Goal: Task Accomplishment & Management: Use online tool/utility

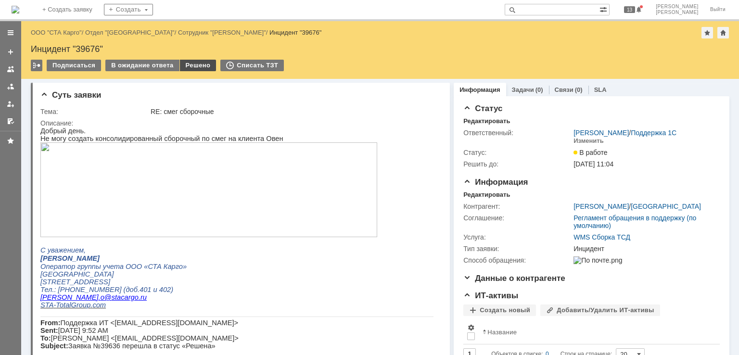
click at [189, 65] on div "Решено" at bounding box center [198, 66] width 37 height 12
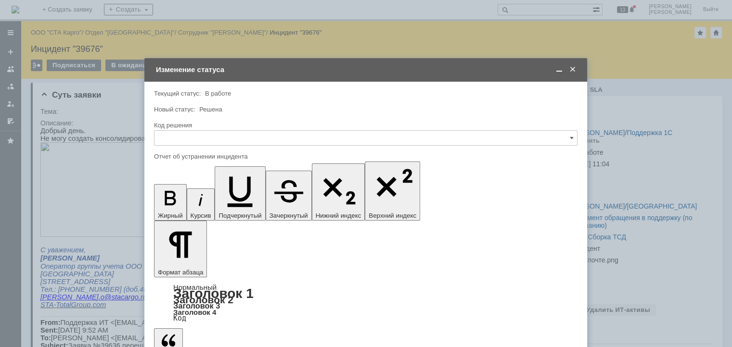
click at [209, 129] on div "Код решения" at bounding box center [365, 125] width 423 height 9
click at [209, 135] on input "text" at bounding box center [365, 137] width 423 height 15
drag, startPoint x: 180, startPoint y: 268, endPoint x: 191, endPoint y: 250, distance: 21.1
click at [179, 268] on span "Решено" at bounding box center [365, 267] width 411 height 8
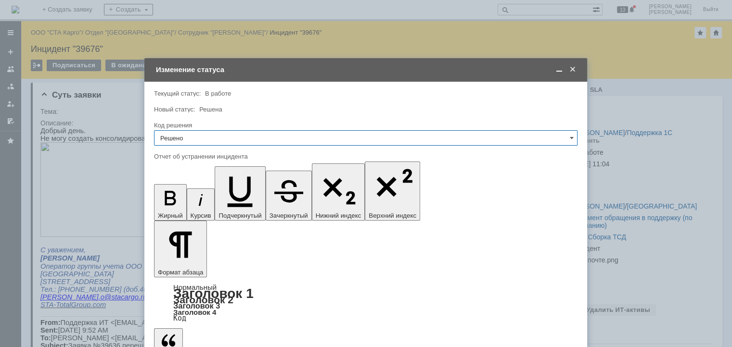
type input "Решено"
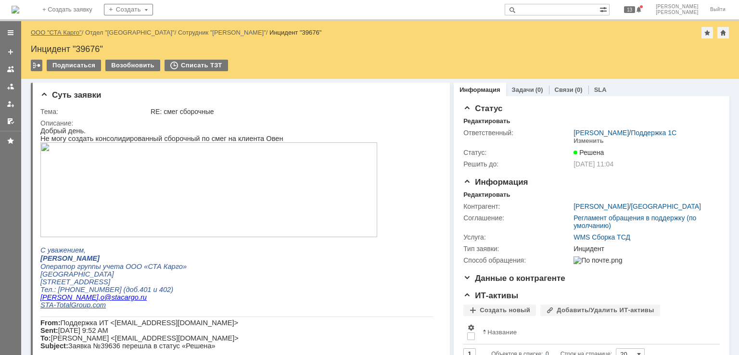
click at [65, 29] on link "ООО "СТА Карго"" at bounding box center [56, 32] width 51 height 7
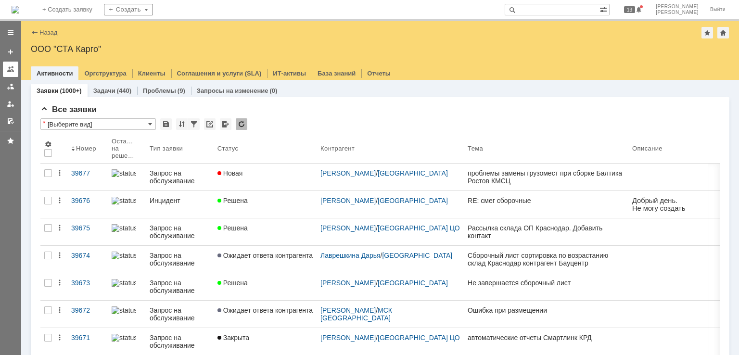
click at [10, 71] on div at bounding box center [11, 69] width 8 height 8
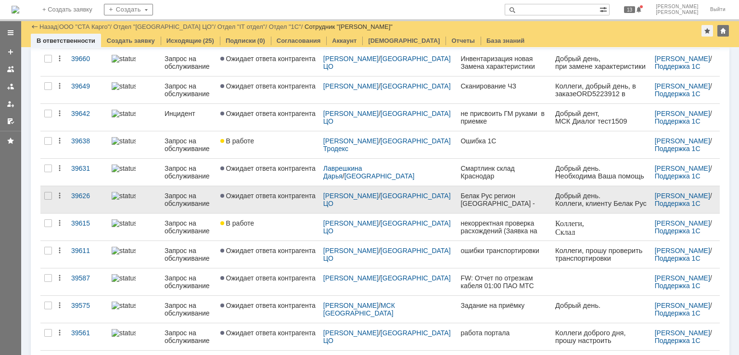
click at [272, 204] on link "Ожидает ответа контрагента" at bounding box center [267, 199] width 103 height 27
